Goal: Transaction & Acquisition: Purchase product/service

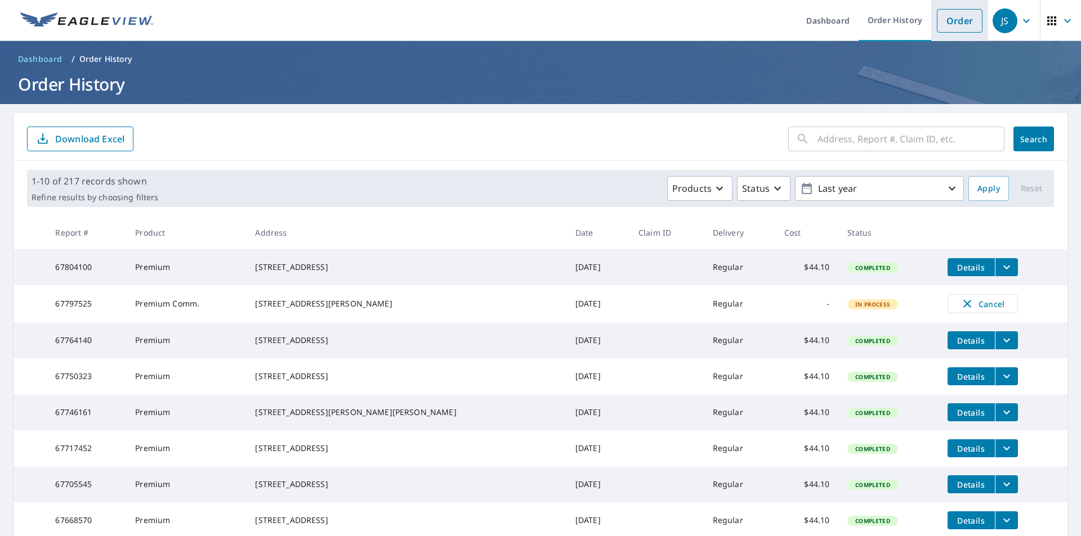
click at [955, 20] on link "Order" at bounding box center [959, 21] width 46 height 24
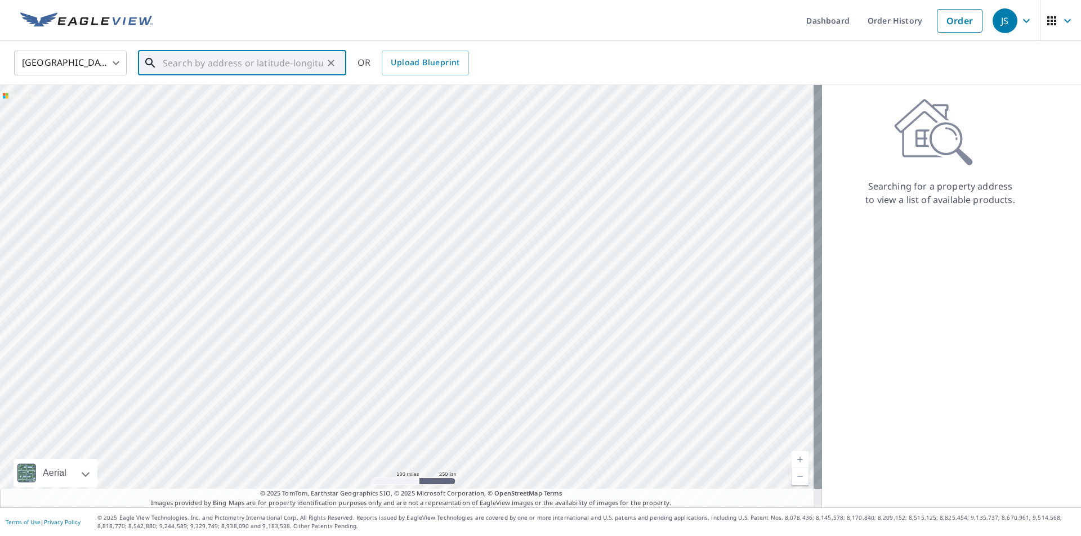
click at [285, 67] on input "text" at bounding box center [243, 63] width 160 height 32
click at [183, 102] on p "[GEOGRAPHIC_DATA]" at bounding box center [248, 107] width 177 height 11
type input "[STREET_ADDRESS]"
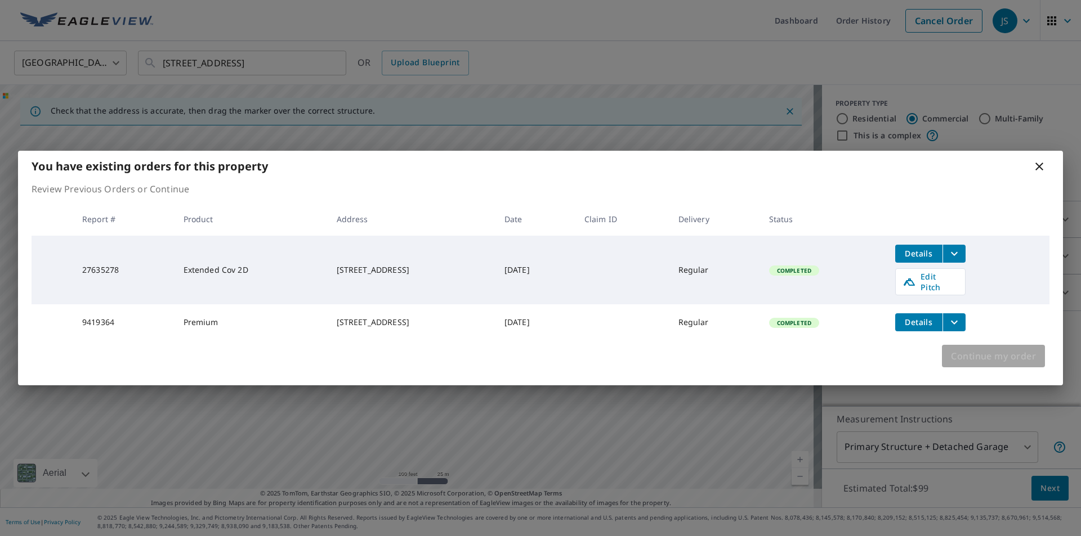
click at [1006, 353] on span "Continue my order" at bounding box center [993, 356] width 85 height 16
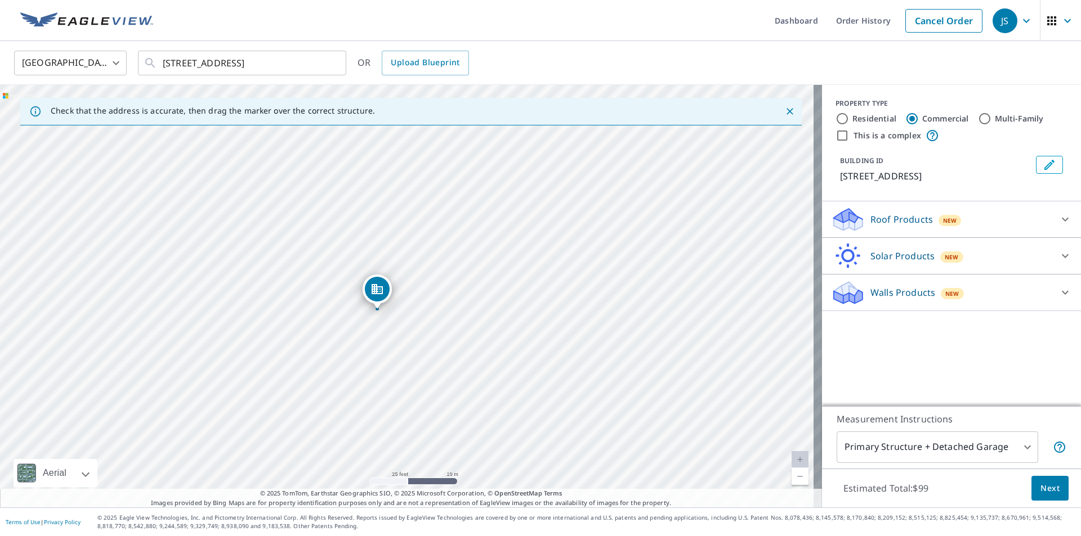
click at [1023, 210] on div "Roof Products New" at bounding box center [941, 220] width 221 height 26
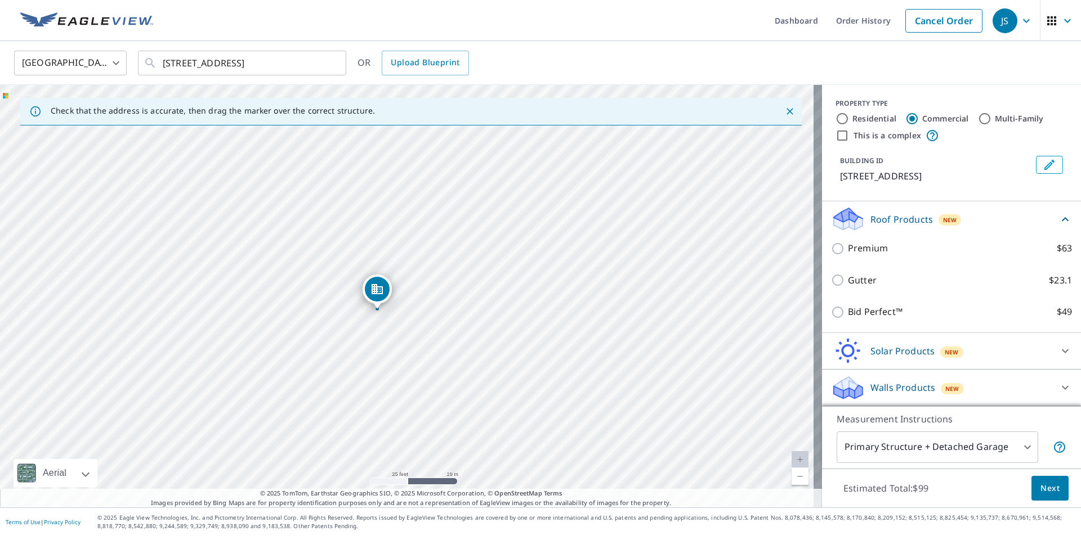
click at [855, 115] on label "Residential" at bounding box center [874, 118] width 44 height 11
click at [849, 115] on input "Residential" at bounding box center [842, 119] width 14 height 14
radio input "true"
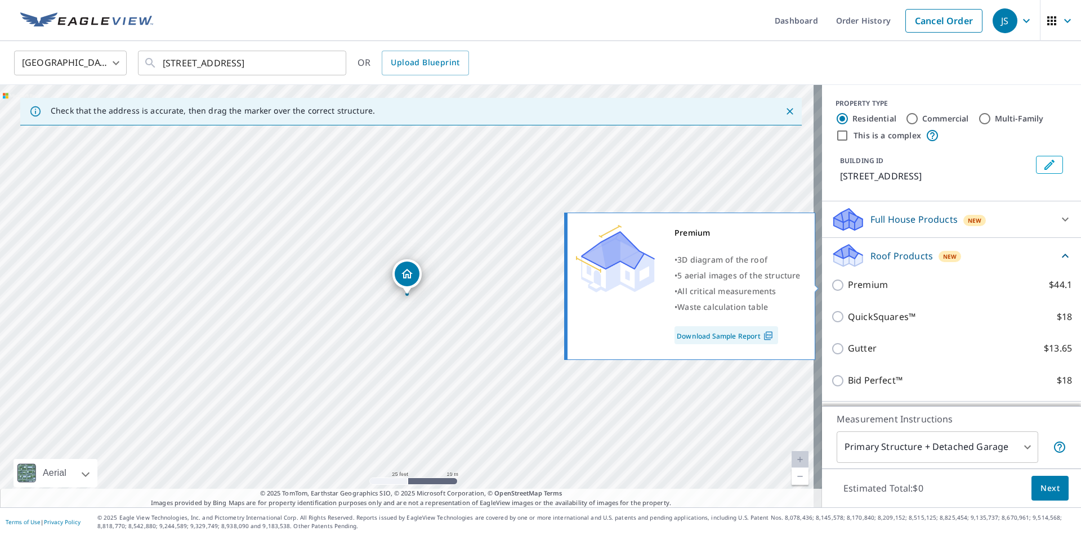
click at [857, 279] on p "Premium" at bounding box center [868, 285] width 40 height 14
click at [848, 279] on input "Premium $44.1" at bounding box center [839, 286] width 17 height 14
checkbox input "true"
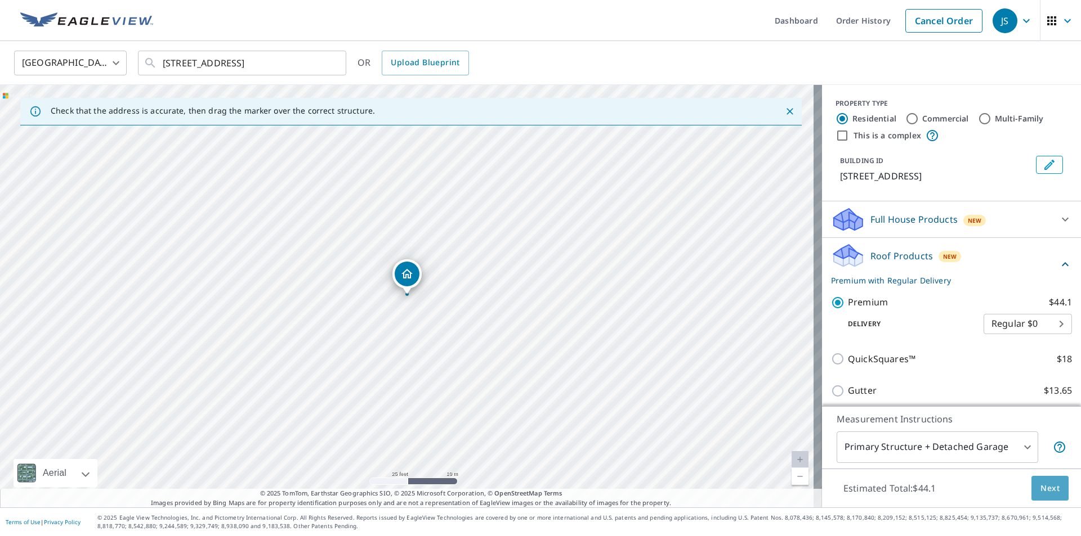
click at [1040, 491] on span "Next" at bounding box center [1049, 489] width 19 height 14
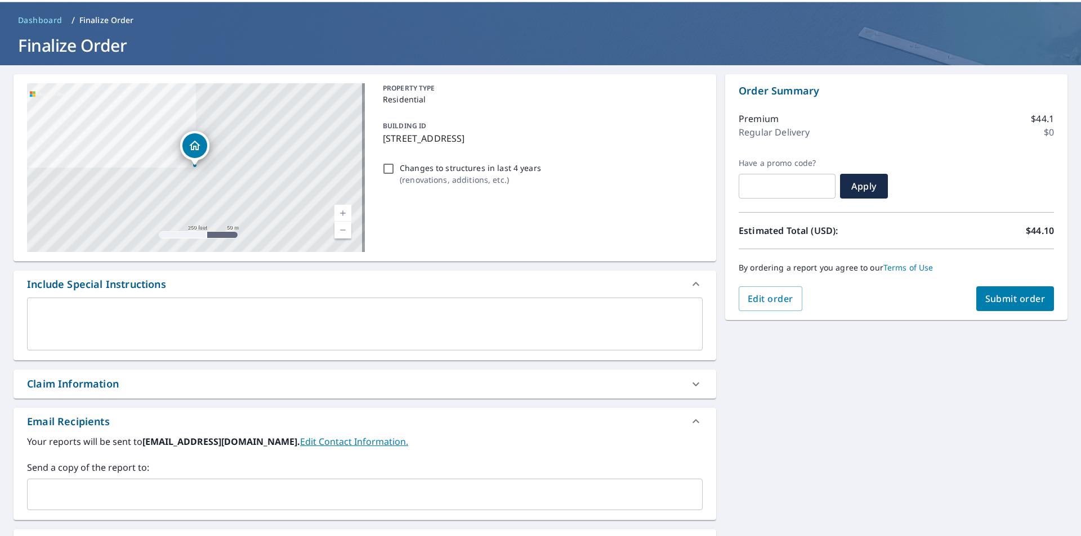
scroll to position [113, 0]
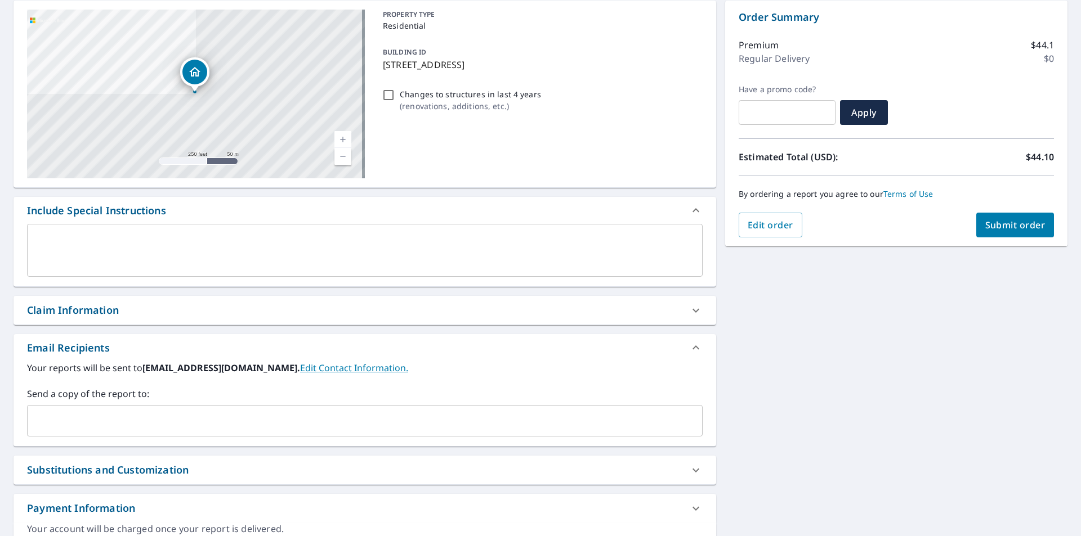
click at [169, 411] on input "text" at bounding box center [356, 420] width 648 height 21
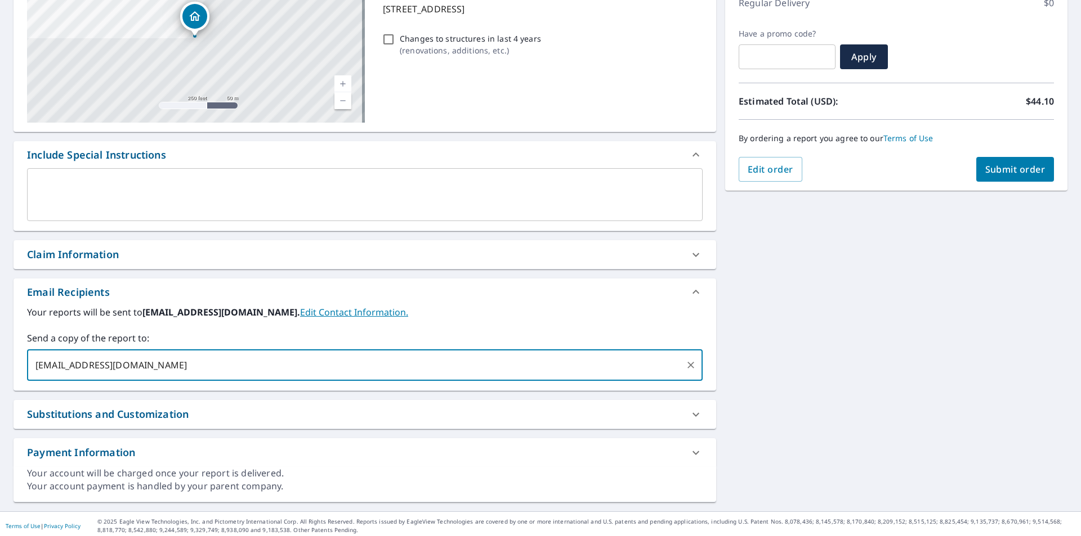
scroll to position [172, 0]
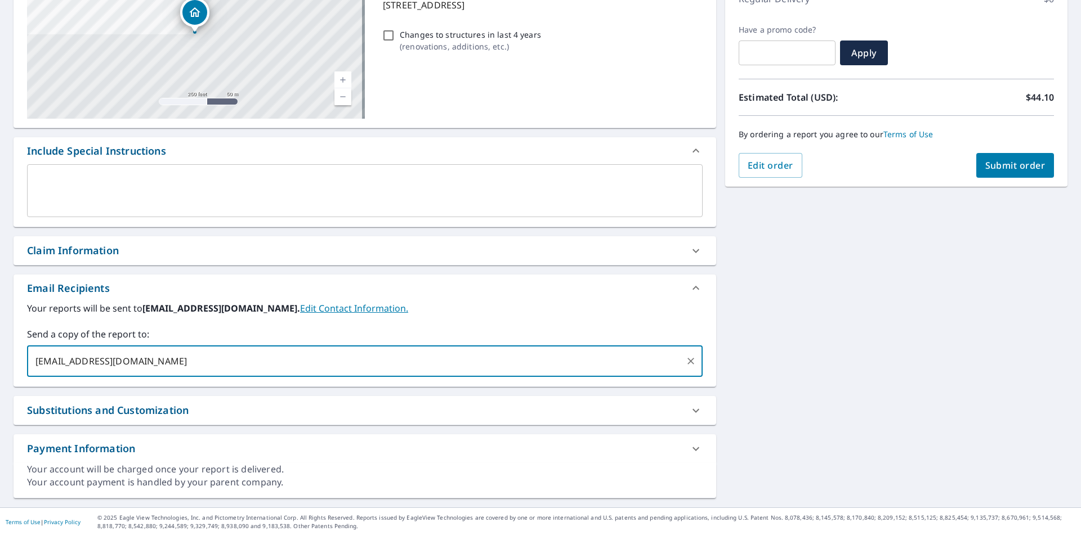
type input "[EMAIL_ADDRESS][DOMAIN_NAME]"
click at [992, 167] on span "Submit order" at bounding box center [1015, 165] width 60 height 12
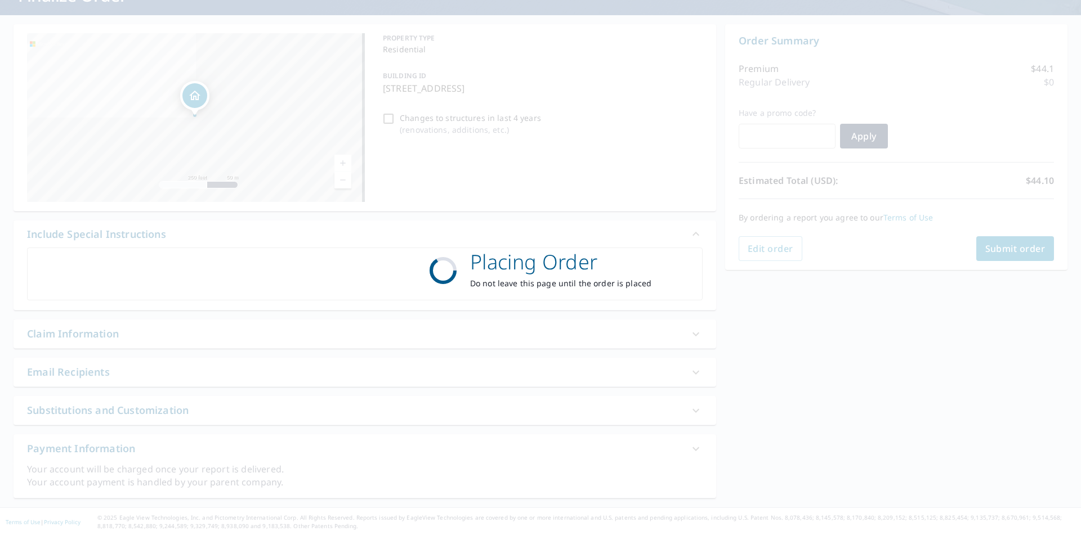
scroll to position [89, 0]
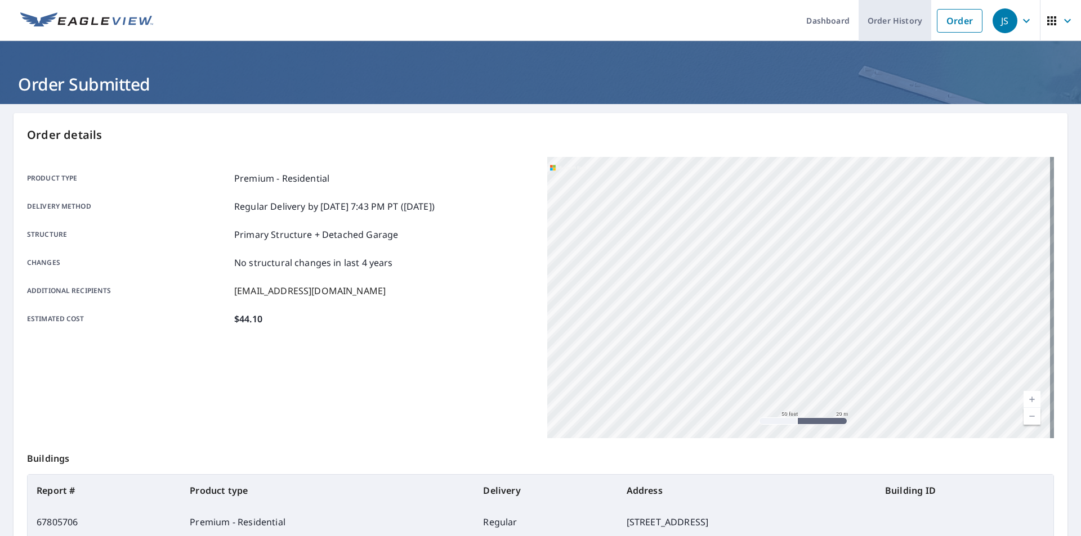
click at [891, 17] on link "Order History" at bounding box center [894, 20] width 73 height 41
